Goal: Task Accomplishment & Management: Manage account settings

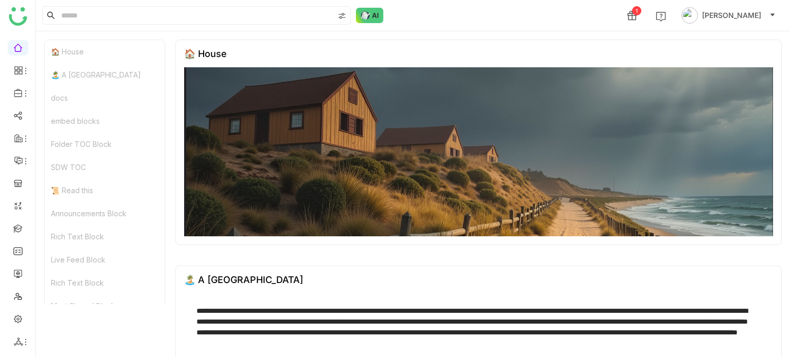
click at [16, 237] on ul at bounding box center [17, 195] width 35 height 324
click at [19, 225] on link at bounding box center [17, 228] width 9 height 9
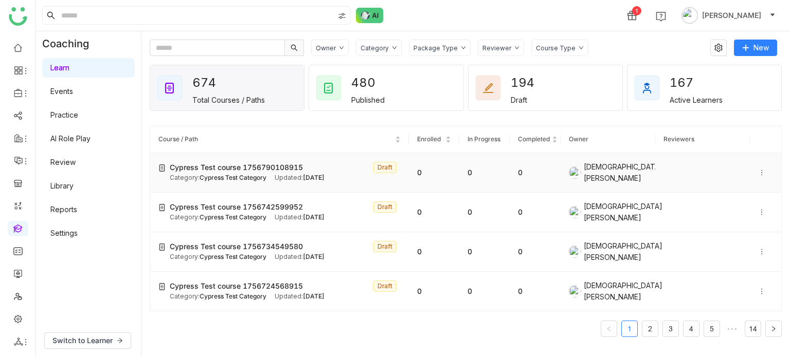
click at [758, 171] on icon at bounding box center [761, 172] width 7 height 7
click at [731, 202] on span "Delete" at bounding box center [732, 200] width 23 height 9
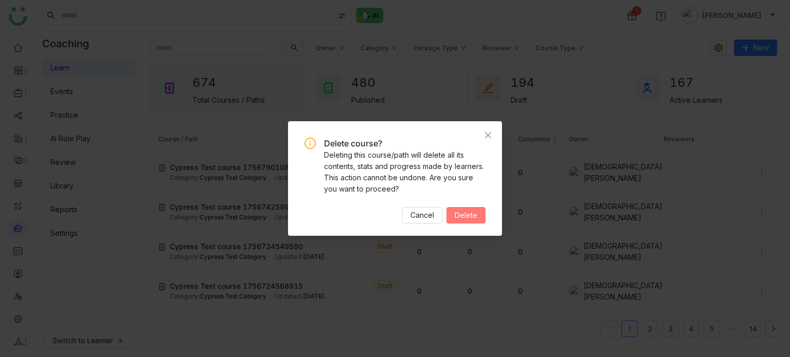
click at [471, 221] on button "Delete" at bounding box center [465, 215] width 39 height 16
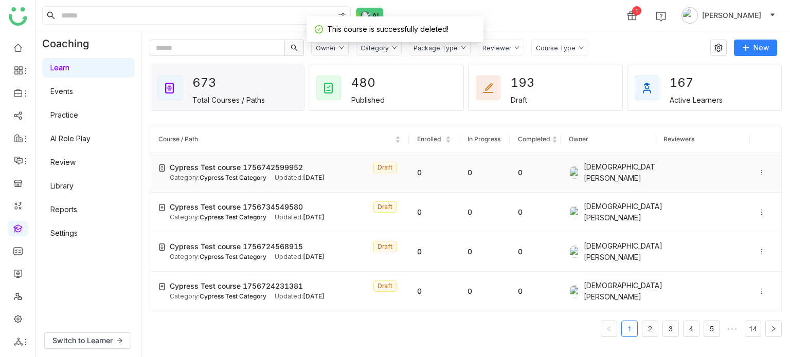
click at [761, 173] on icon at bounding box center [761, 173] width 1 height 6
click at [731, 202] on span "Delete" at bounding box center [732, 200] width 23 height 9
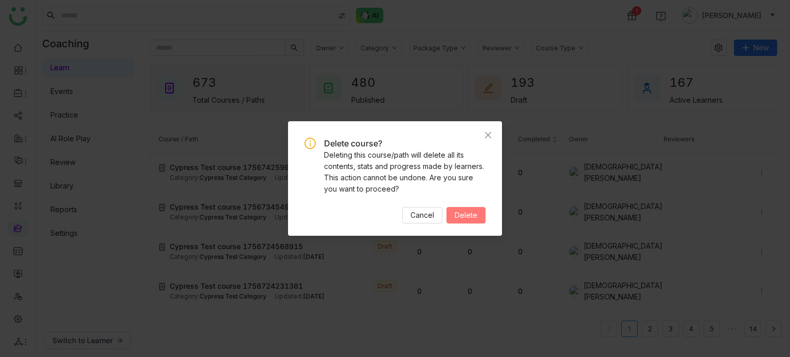
click at [472, 211] on span "Delete" at bounding box center [466, 215] width 23 height 11
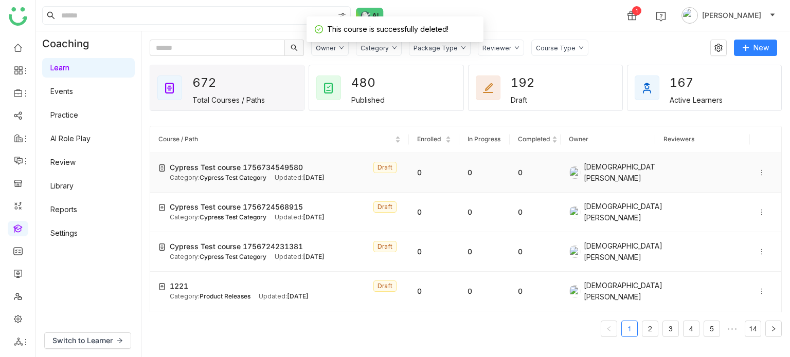
click at [758, 170] on icon at bounding box center [761, 172] width 7 height 7
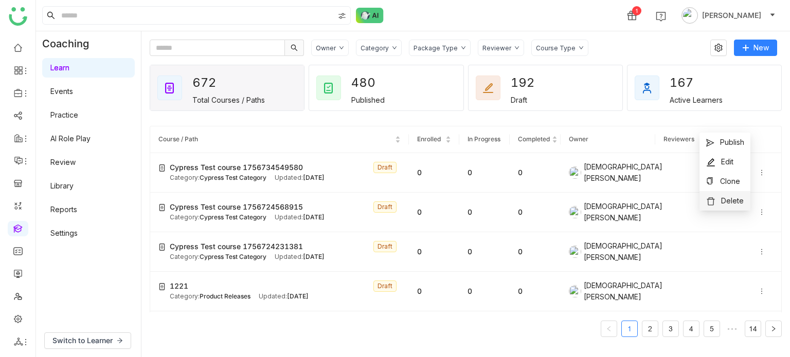
click at [733, 197] on span "Delete" at bounding box center [732, 200] width 23 height 9
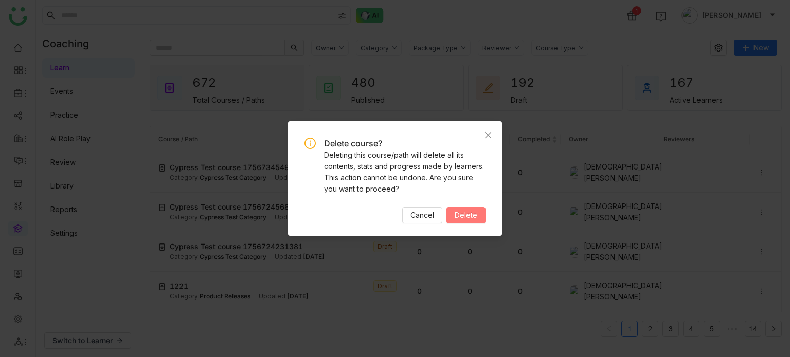
click at [453, 220] on button "Delete" at bounding box center [465, 215] width 39 height 16
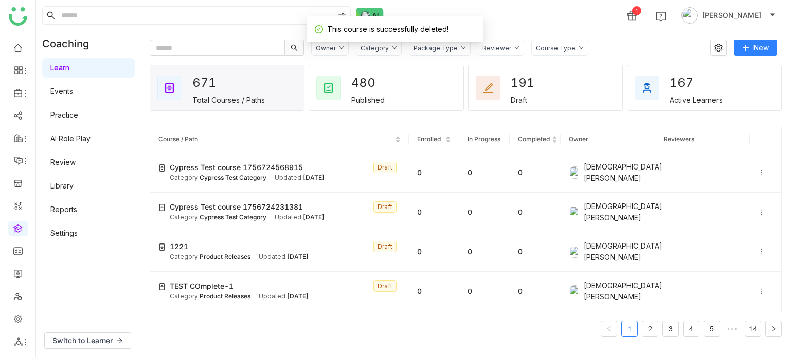
click at [758, 171] on icon at bounding box center [761, 172] width 7 height 7
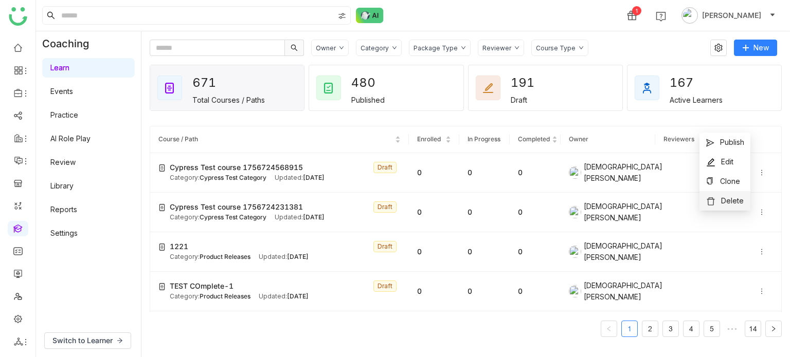
click at [732, 201] on span "Delete" at bounding box center [732, 200] width 23 height 9
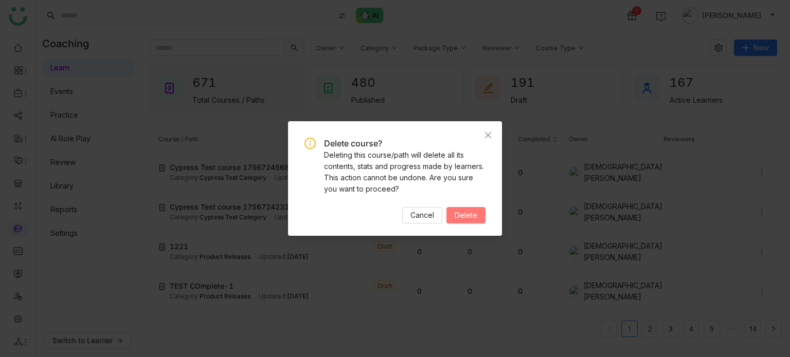
click at [465, 212] on span "Delete" at bounding box center [466, 215] width 23 height 11
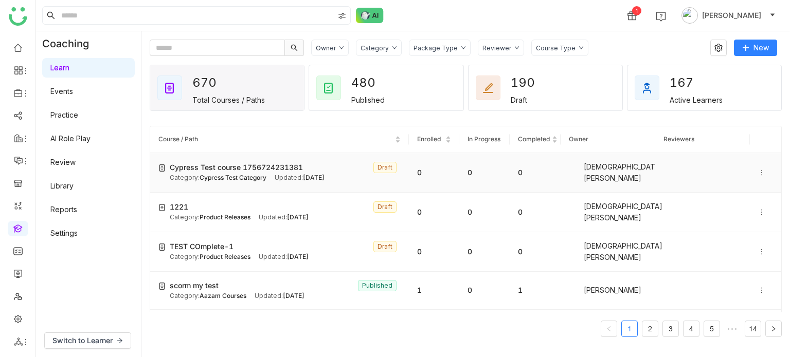
click at [758, 172] on icon at bounding box center [761, 172] width 7 height 7
click at [738, 205] on span "Delete" at bounding box center [732, 200] width 23 height 9
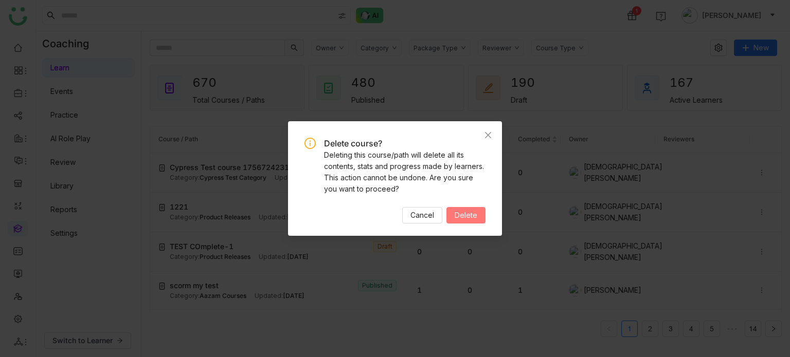
click at [479, 215] on button "Delete" at bounding box center [465, 215] width 39 height 16
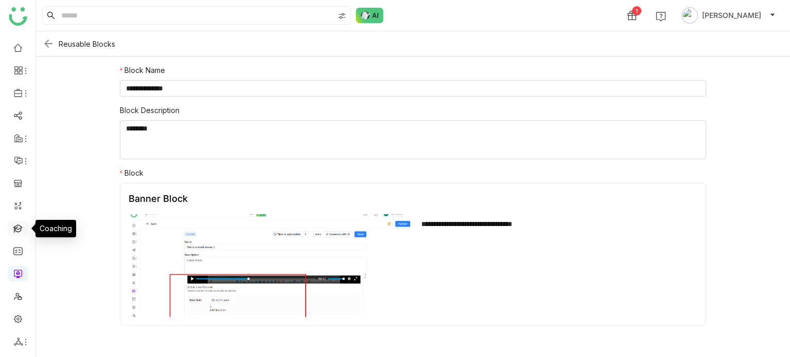
click at [19, 232] on link at bounding box center [17, 228] width 9 height 9
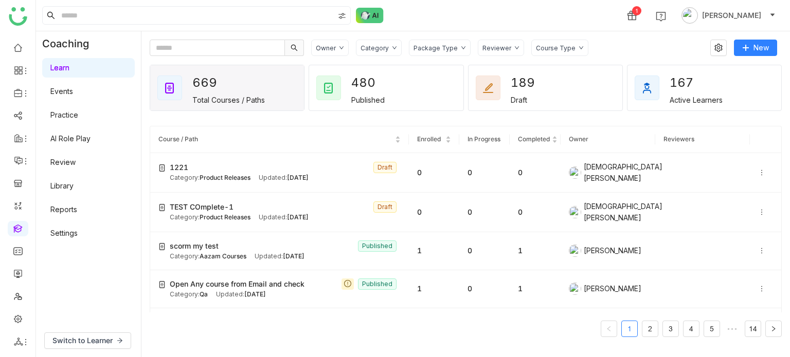
click at [82, 143] on link "AI Role Play" at bounding box center [70, 138] width 40 height 9
